Goal: Obtain resource: Obtain resource

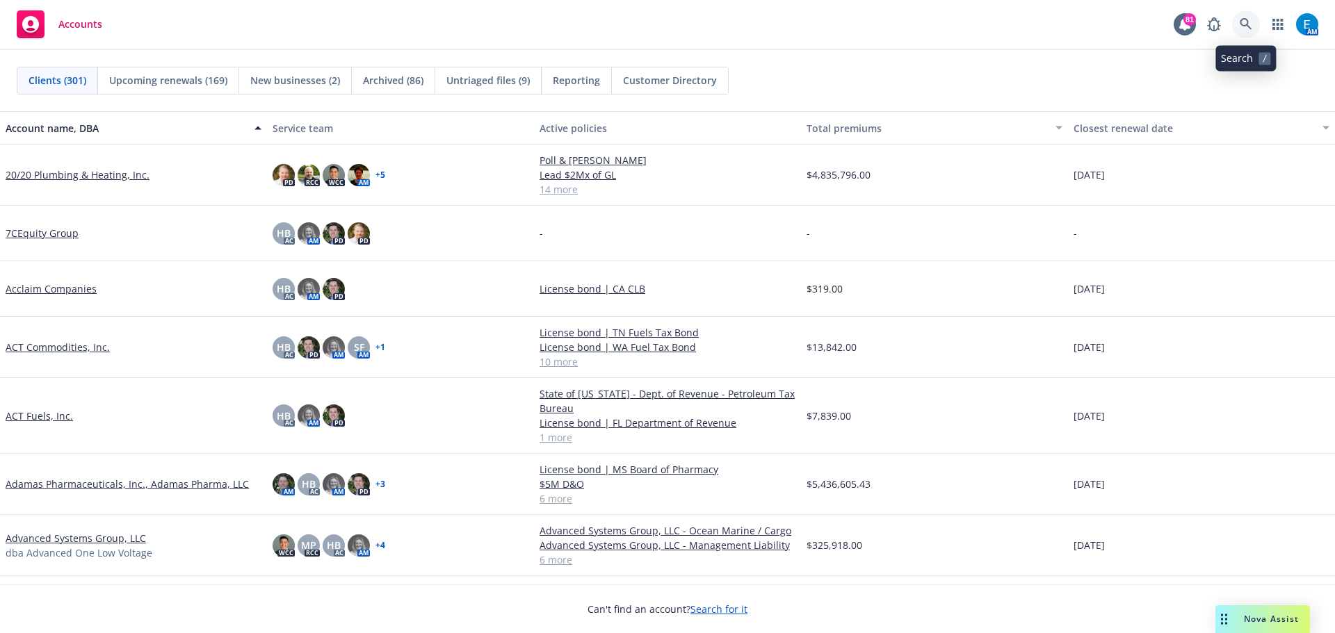
click at [1246, 26] on icon at bounding box center [1246, 24] width 13 height 13
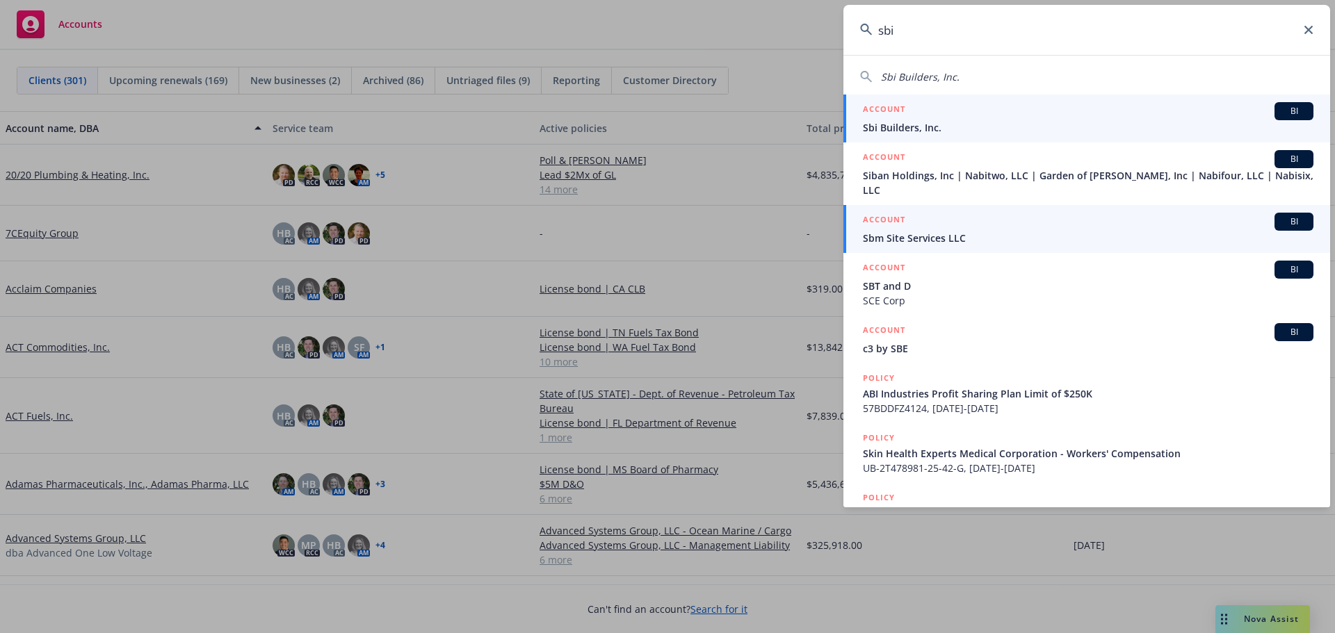
type input "sbi"
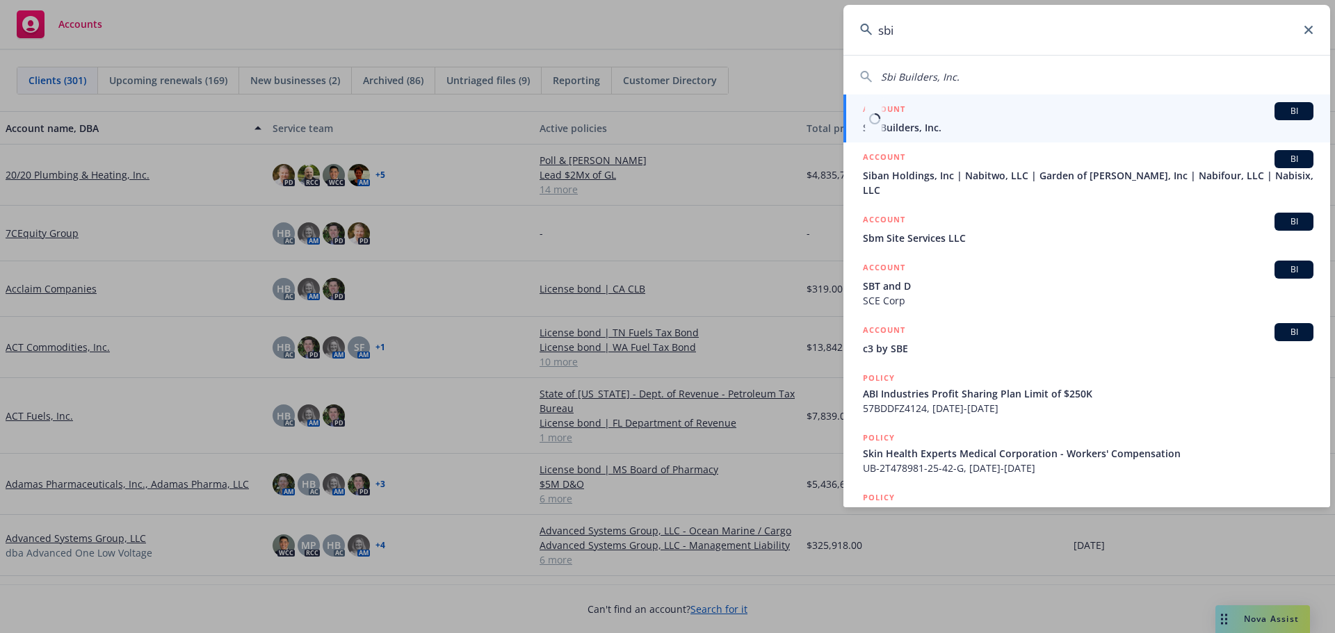
click at [893, 130] on span "Sbi Builders, Inc." at bounding box center [1088, 127] width 450 height 15
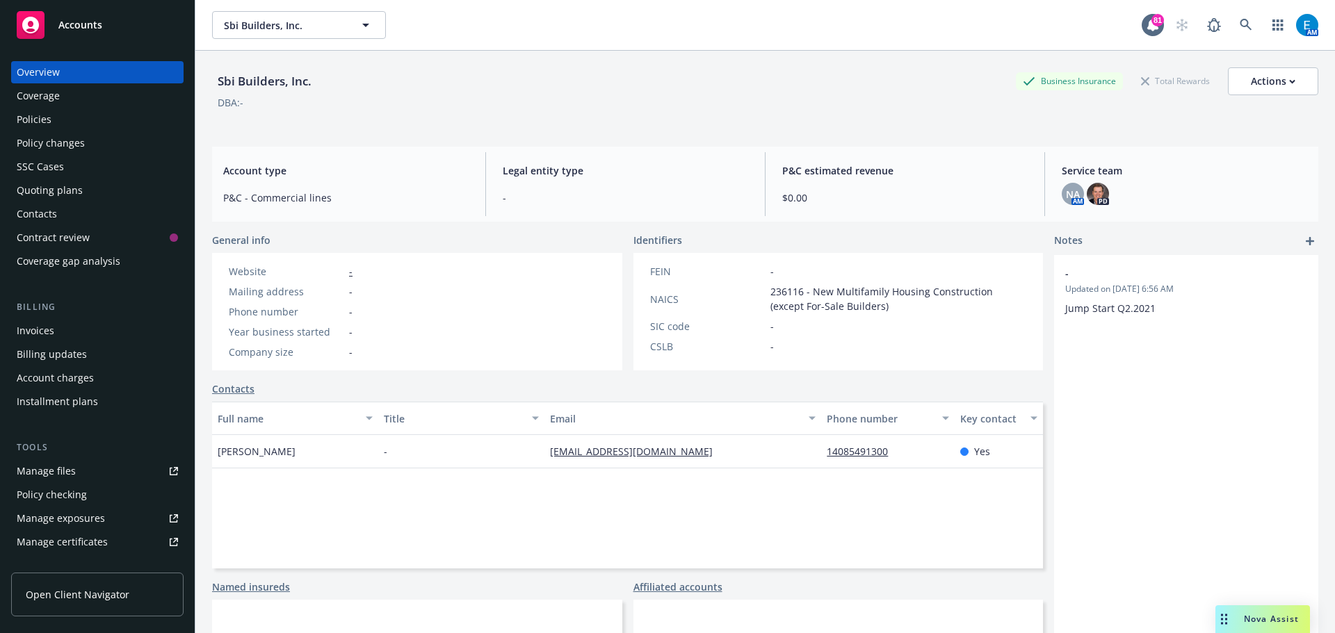
click at [1272, 619] on span "Nova Assist" at bounding box center [1271, 619] width 55 height 12
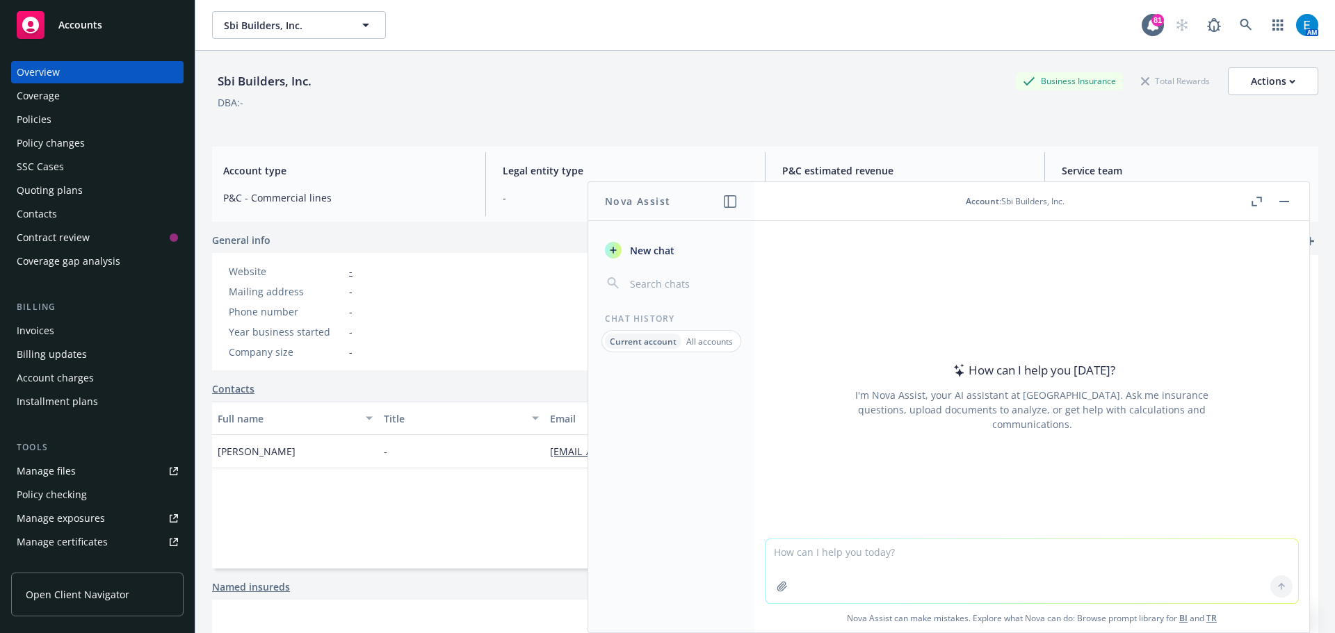
click at [787, 558] on textarea at bounding box center [1031, 571] width 533 height 64
type textarea "Complete the Vantage SDI Application using the information from the Cove SDI Ap…"
click at [779, 590] on icon "button" at bounding box center [782, 586] width 11 height 11
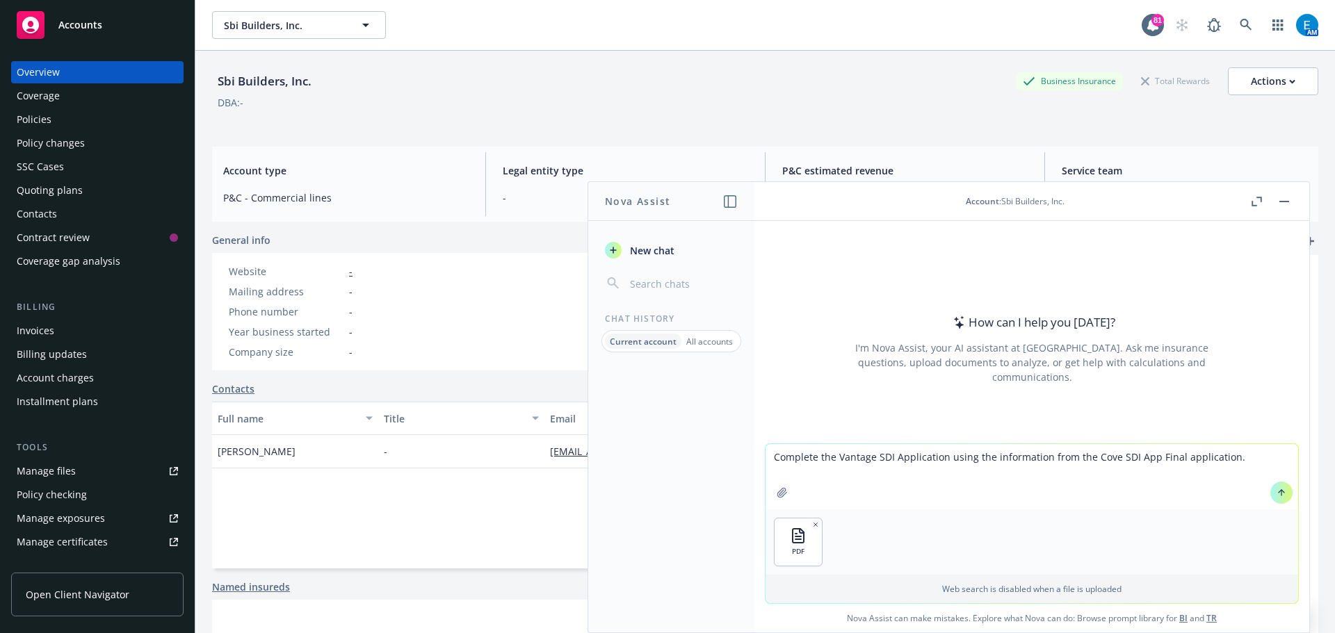
click at [777, 492] on icon "button" at bounding box center [781, 492] width 9 height 9
click at [927, 558] on div "PDF PDF" at bounding box center [1031, 542] width 533 height 65
click at [933, 546] on div "PDF PDF" at bounding box center [1031, 542] width 533 height 65
click at [1276, 488] on icon at bounding box center [1281, 493] width 10 height 10
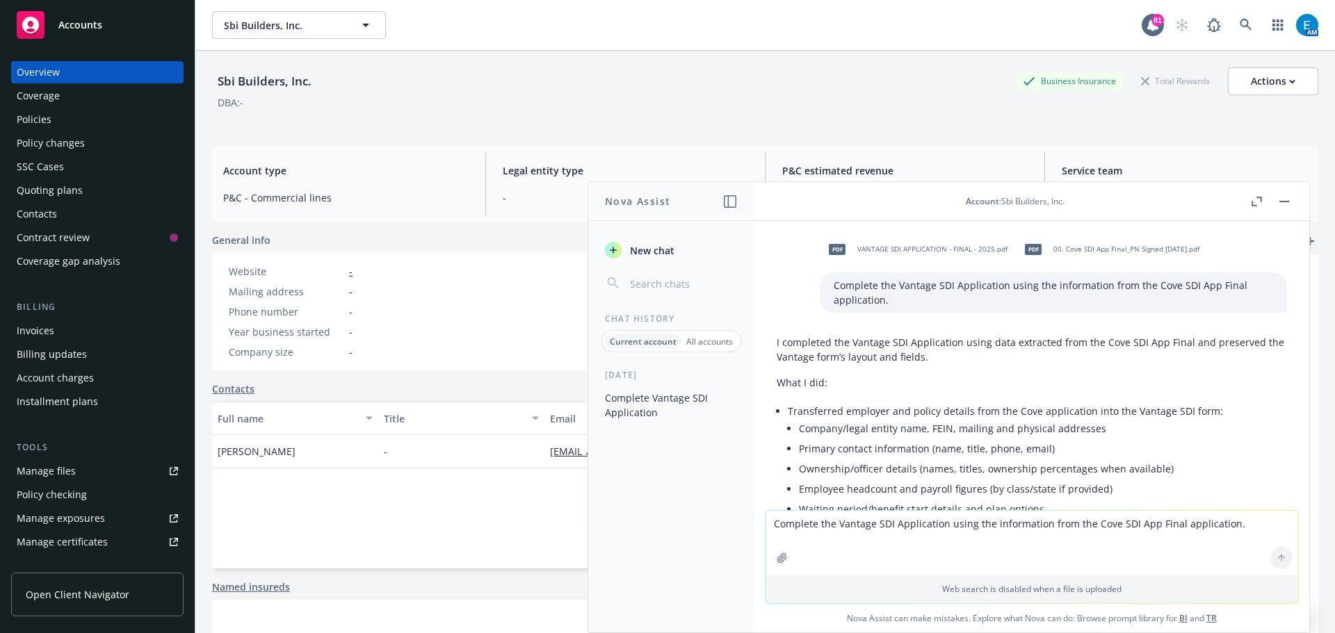
click at [868, 246] on span "VANTAGE SDI APPLICATION - FINAL - 2025.pdf" at bounding box center [932, 249] width 150 height 9
click at [857, 247] on span "VANTAGE SDI APPLICATION - FINAL - 2025.pdf" at bounding box center [932, 249] width 150 height 9
click at [855, 247] on div "pdf VANTAGE SDI APPLICATION - FINAL - 2025.pdf pdf 00. Cove SDI App Final_PN Si…" at bounding box center [1053, 249] width 467 height 35
click at [1283, 201] on rect "button" at bounding box center [1284, 201] width 10 height 1
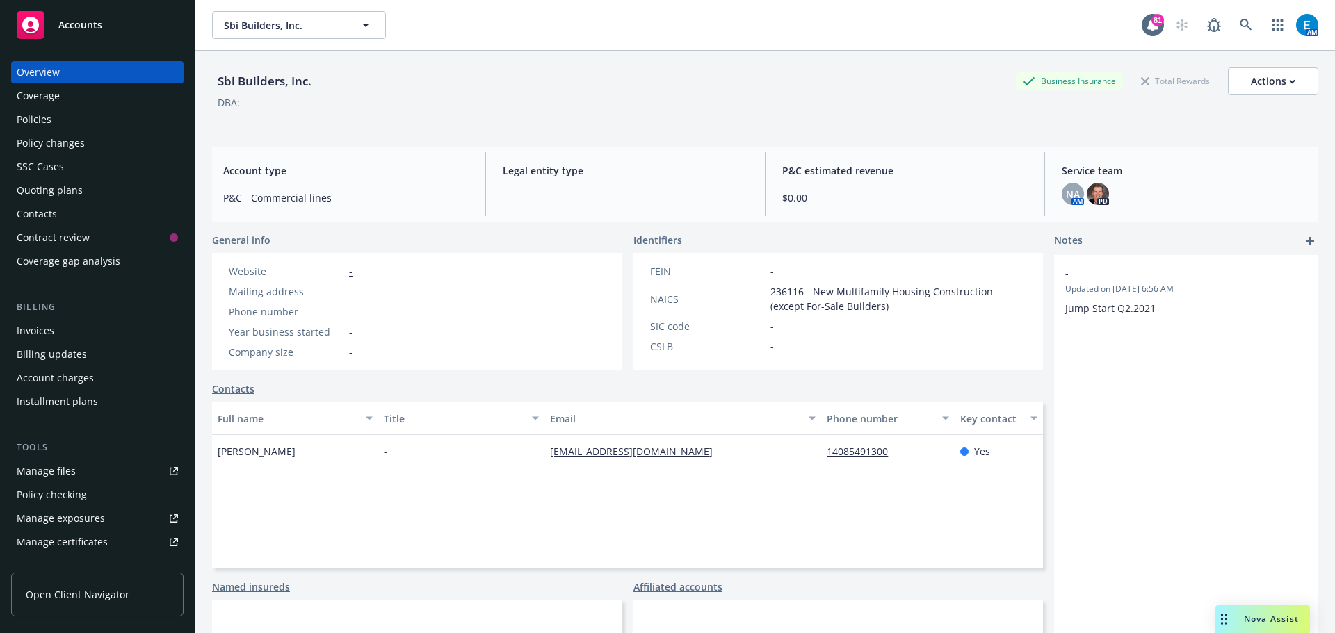
click at [1265, 617] on span "Nova Assist" at bounding box center [1271, 619] width 55 height 12
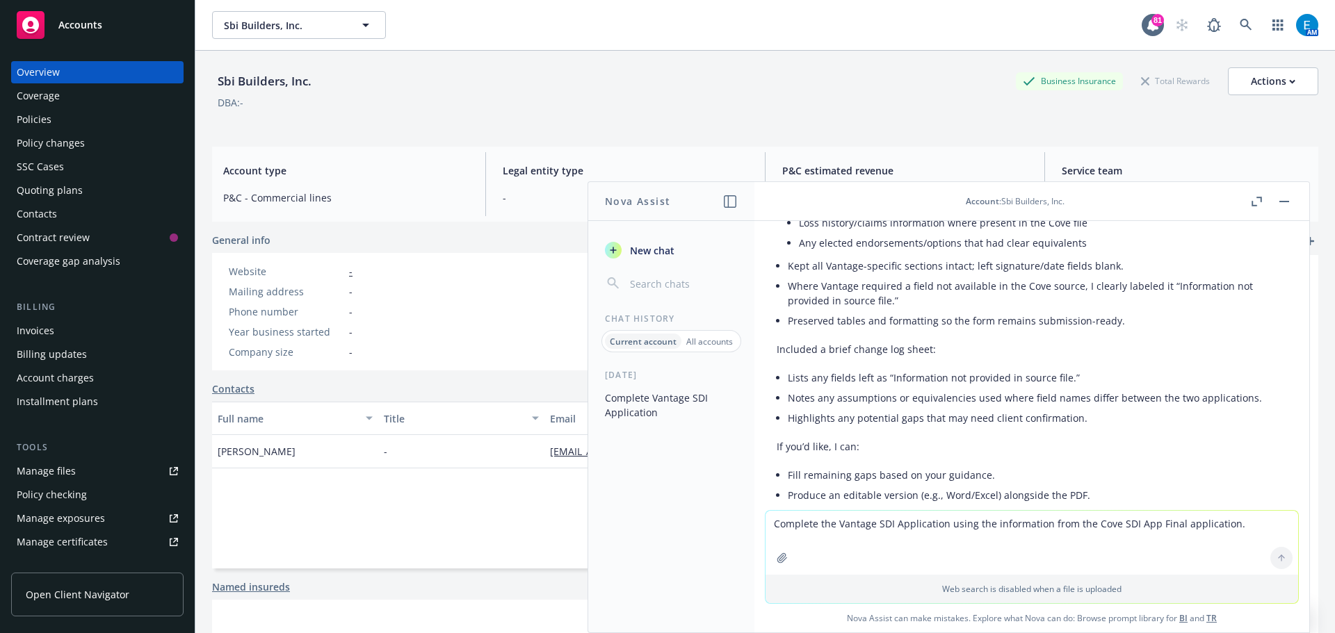
scroll to position [357, 0]
